Goal: Task Accomplishment & Management: Manage account settings

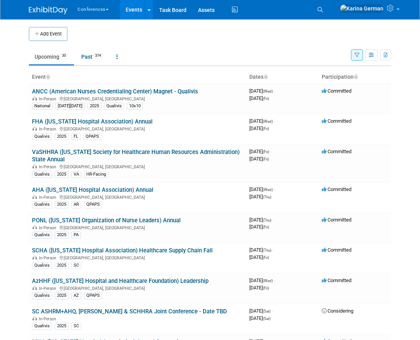
click at [356, 54] on icon "button" at bounding box center [357, 55] width 5 height 5
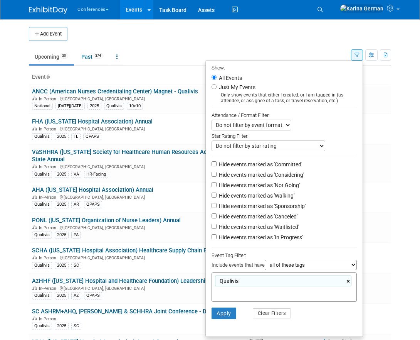
click at [347, 283] on link "×" at bounding box center [348, 281] width 5 height 9
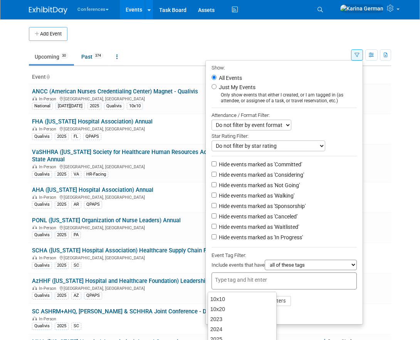
click at [322, 311] on li "Apply Clear Filters" at bounding box center [284, 300] width 157 height 23
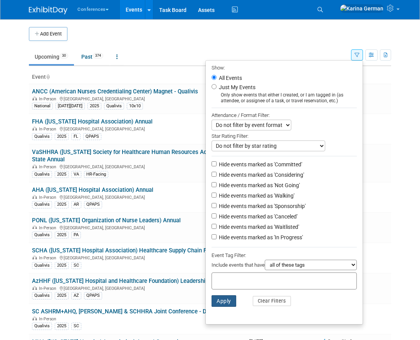
click at [217, 304] on button "Apply" at bounding box center [224, 301] width 25 height 12
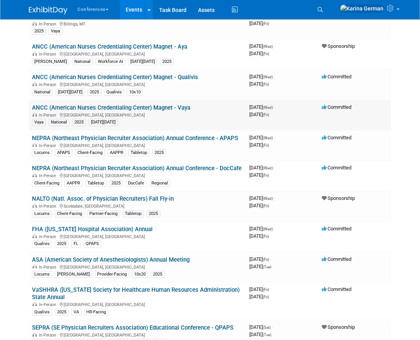
scroll to position [78, 0]
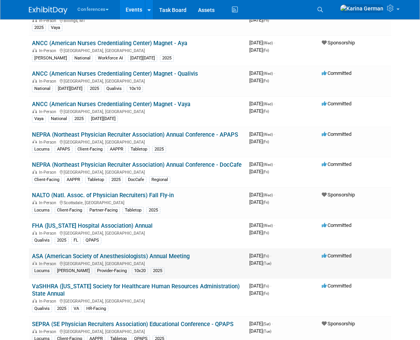
click at [168, 254] on link "ASA (American Society of Anesthesiologists) Annual Meeting" at bounding box center [111, 255] width 158 height 7
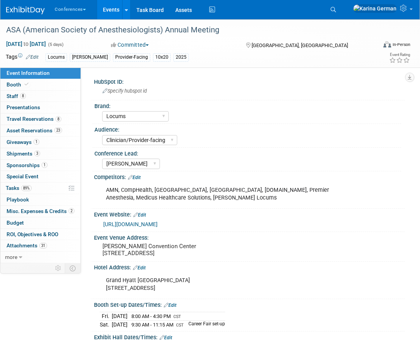
select select "Locums"
select select "Clinician/Provider-facing"
select select "Mel"
click at [59, 120] on span "8" at bounding box center [59, 119] width 6 height 6
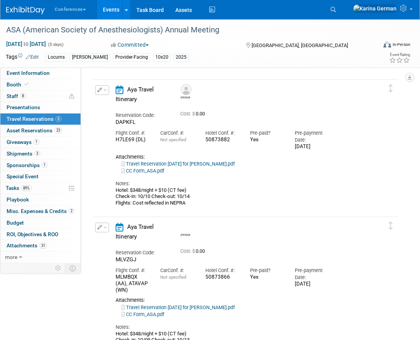
scroll to position [935, 0]
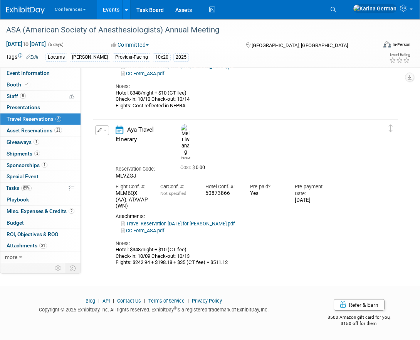
click at [186, 220] on link "Travel Reservation October 09 for MELINDA MANALANG LIWANAG.pdf" at bounding box center [177, 223] width 113 height 6
click at [103, 131] on button "button" at bounding box center [102, 130] width 14 height 10
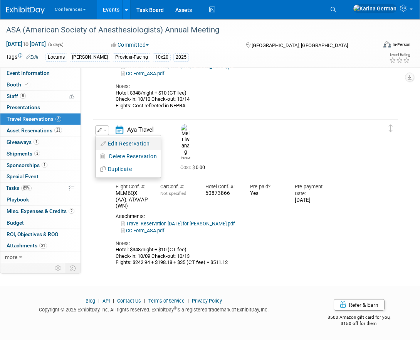
click at [113, 143] on button "Edit Reservation" at bounding box center [128, 143] width 65 height 11
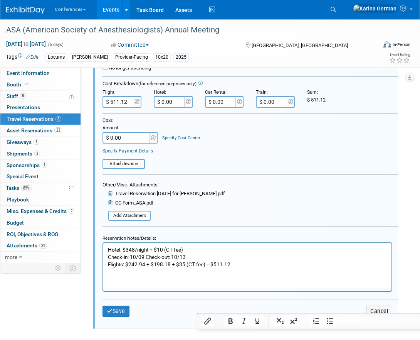
scroll to position [1149, 0]
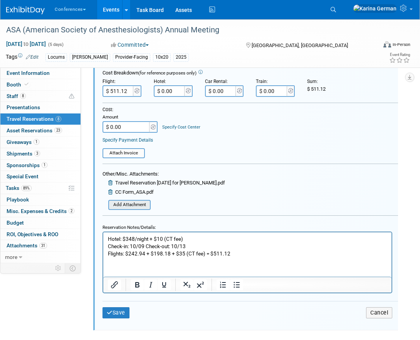
click at [141, 200] on input "file" at bounding box center [104, 204] width 92 height 8
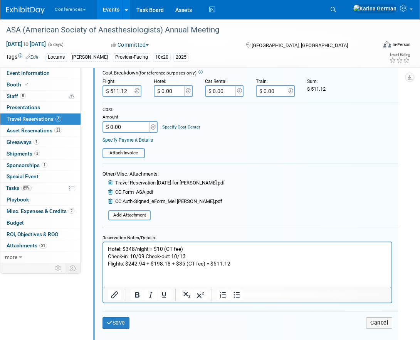
click at [244, 264] on p "Hotel: $348/night + $10 (CT fee) Check-in: 10/09 Check-out: 10/13 Flights: $242…" at bounding box center [247, 256] width 279 height 22
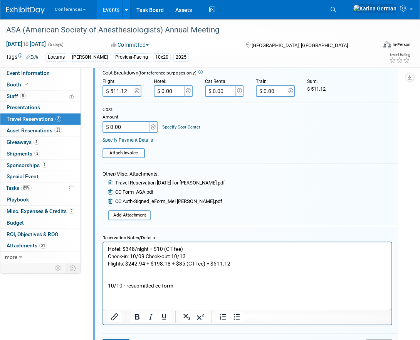
scroll to position [1253, 0]
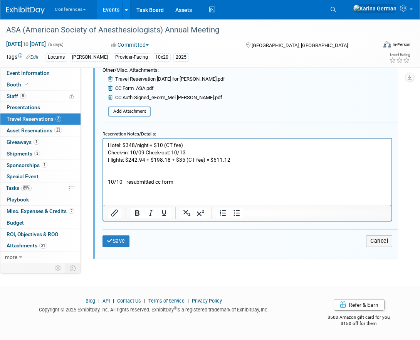
click at [133, 235] on td "Save" at bounding box center [152, 240] width 99 height 11
click at [123, 237] on button "Save" at bounding box center [116, 240] width 27 height 11
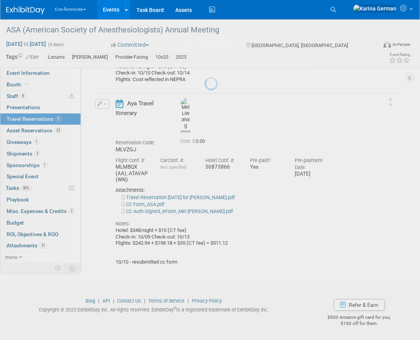
scroll to position [962, 0]
click at [205, 190] on div at bounding box center [210, 170] width 11 height 340
